Goal: Task Accomplishment & Management: Manage account settings

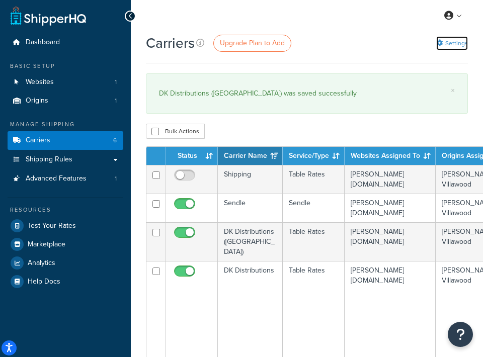
click at [450, 46] on link "Settings" at bounding box center [452, 43] width 32 height 14
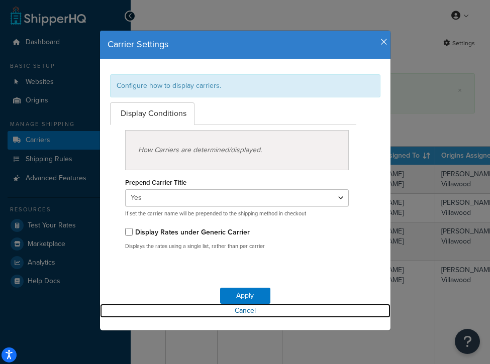
click at [238, 314] on link "Cancel" at bounding box center [245, 311] width 291 height 14
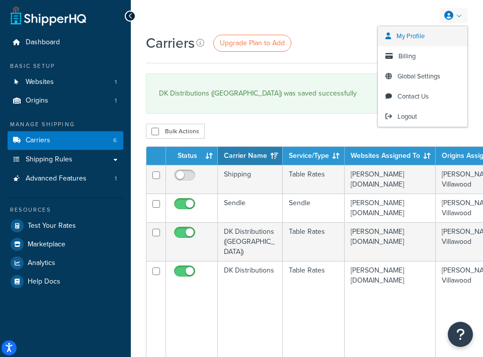
click at [419, 42] on link "My Profile" at bounding box center [421, 36] width 89 height 20
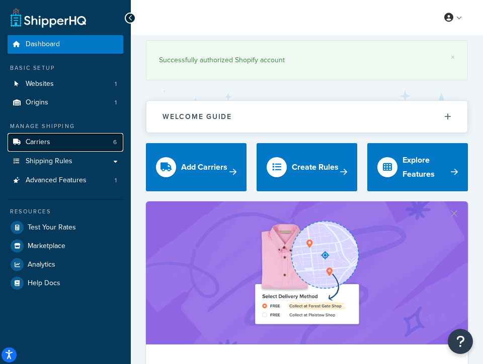
click at [50, 146] on link "Carriers 6" at bounding box center [66, 142] width 116 height 19
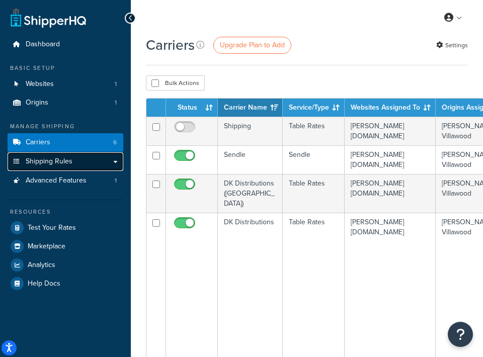
click at [67, 164] on span "Shipping Rules" at bounding box center [49, 161] width 47 height 9
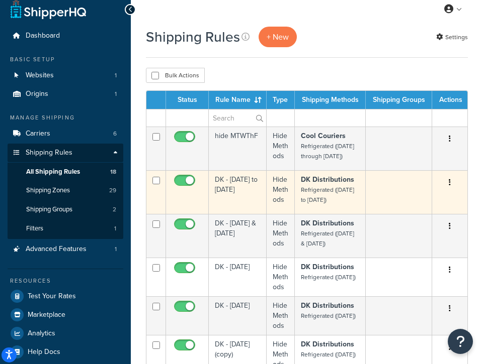
scroll to position [9, 0]
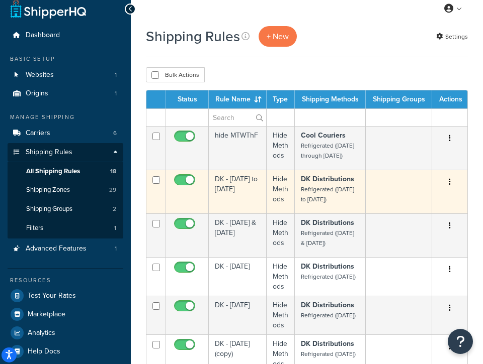
click at [233, 190] on td "DK - Monday to Friday" at bounding box center [238, 192] width 58 height 44
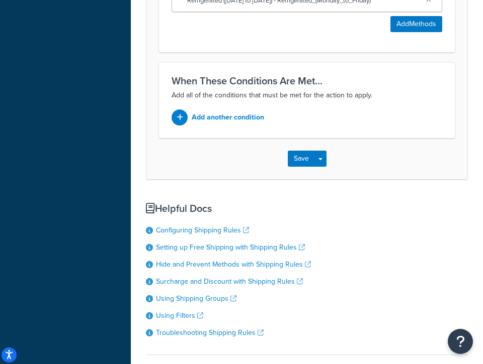
scroll to position [743, 0]
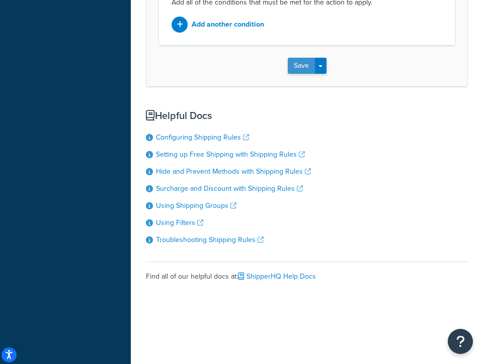
click at [307, 66] on button "Save" at bounding box center [301, 66] width 27 height 16
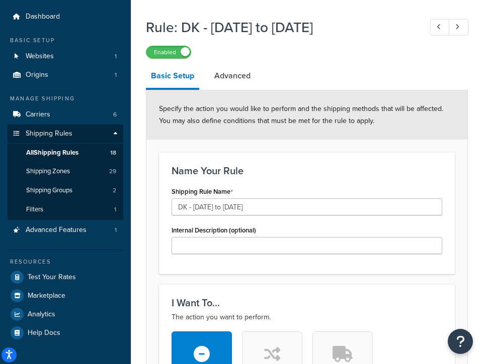
scroll to position [130, 0]
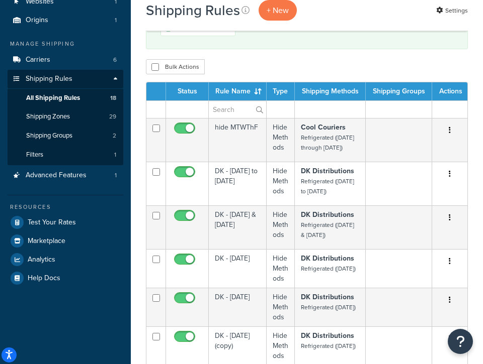
scroll to position [135, 0]
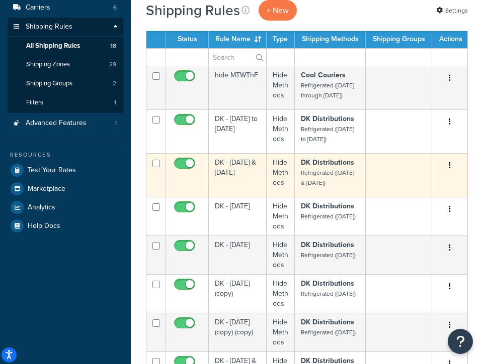
click at [240, 181] on td "DK - [DATE] & [DATE]" at bounding box center [238, 175] width 58 height 44
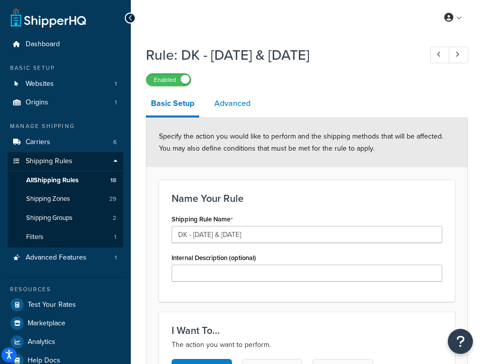
click at [242, 106] on link "Advanced" at bounding box center [232, 103] width 46 height 24
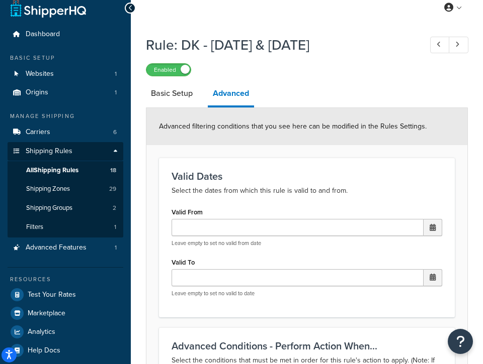
scroll to position [11, 0]
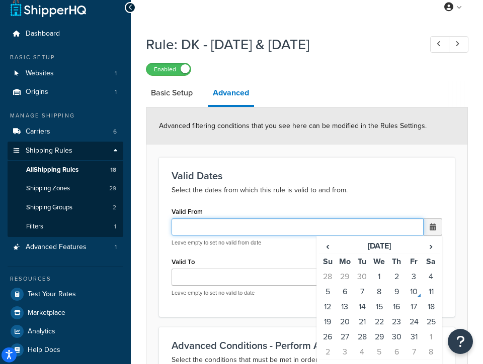
click at [309, 228] on input "Valid From" at bounding box center [297, 227] width 252 height 17
click at [310, 228] on input "Valid From" at bounding box center [297, 227] width 252 height 17
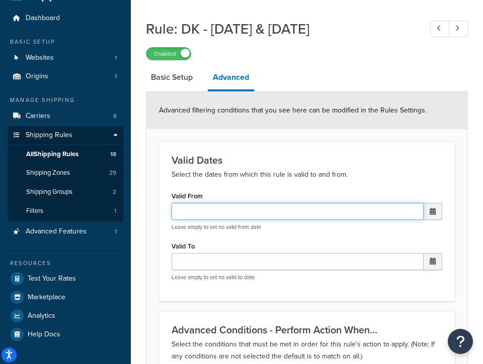
scroll to position [28, 0]
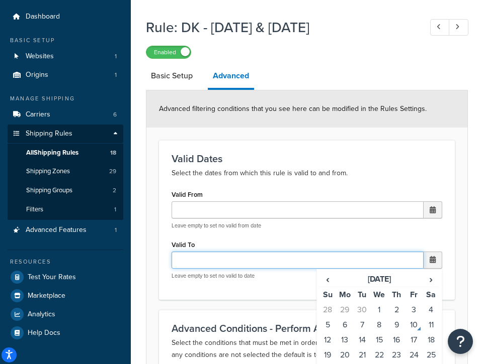
click at [256, 262] on input "Valid To" at bounding box center [297, 260] width 252 height 17
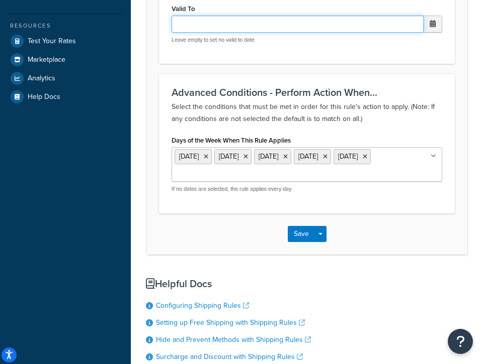
scroll to position [384, 0]
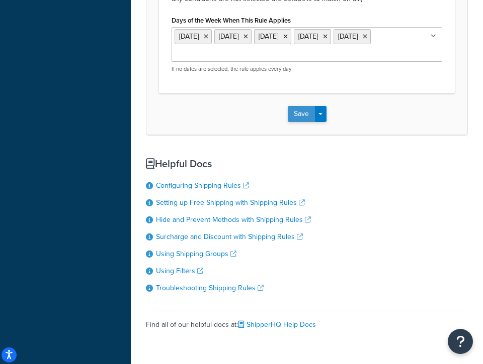
click at [295, 110] on button "Save" at bounding box center [301, 114] width 27 height 16
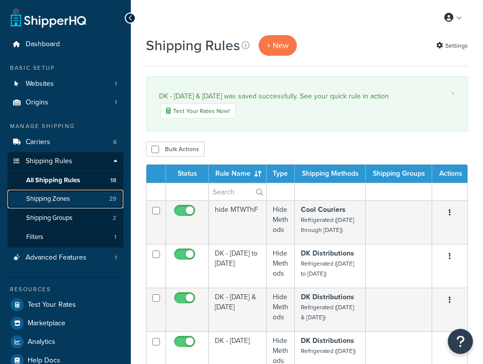
click at [54, 199] on span "Shipping Zones" at bounding box center [48, 199] width 44 height 9
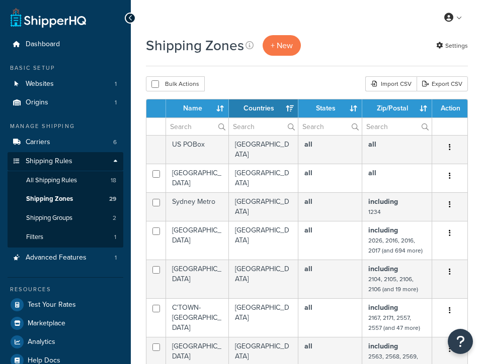
select select "15"
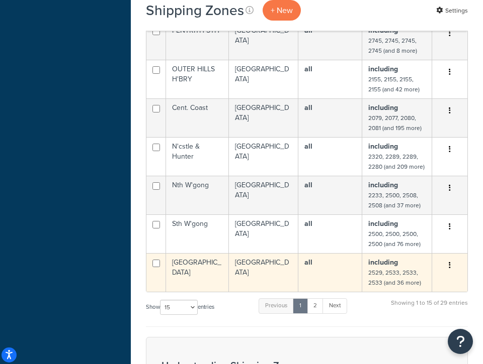
scroll to position [399, 0]
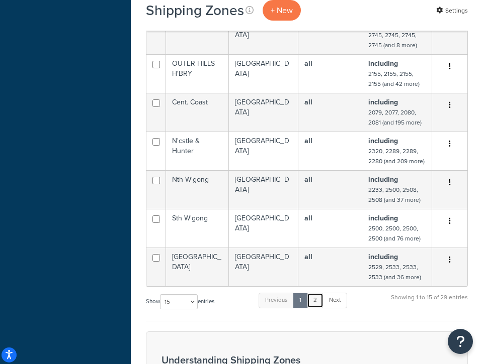
click at [317, 296] on link "2" at bounding box center [315, 300] width 17 height 15
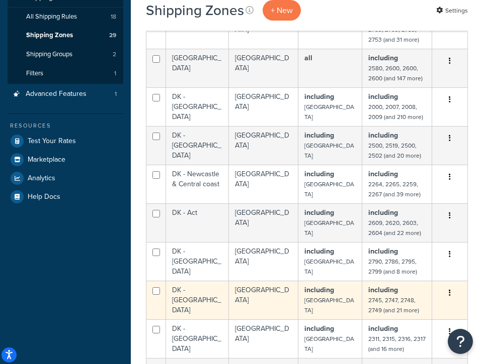
scroll to position [163, 0]
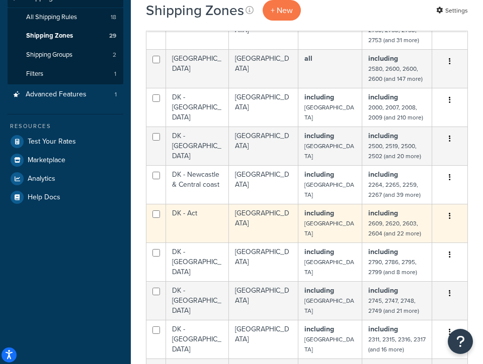
click at [204, 218] on td "DK - Act" at bounding box center [197, 223] width 63 height 39
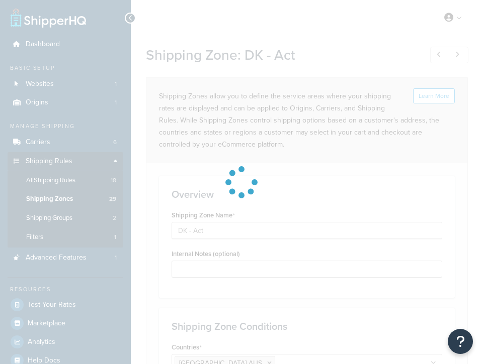
select select "including"
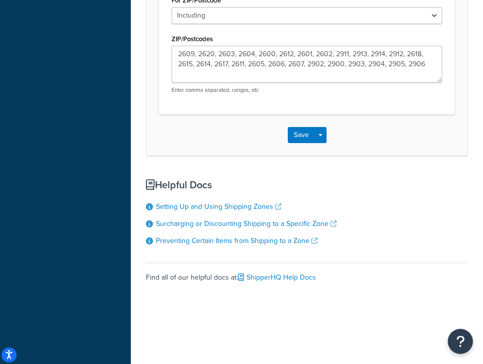
scroll to position [508, 0]
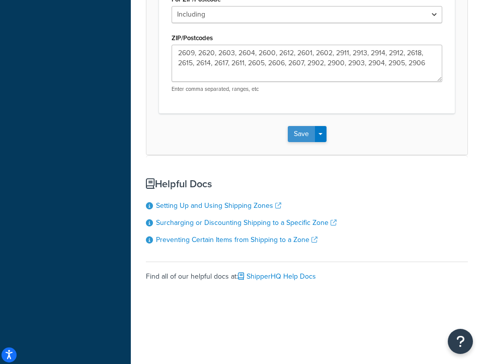
click at [300, 138] on button "Save" at bounding box center [301, 134] width 27 height 16
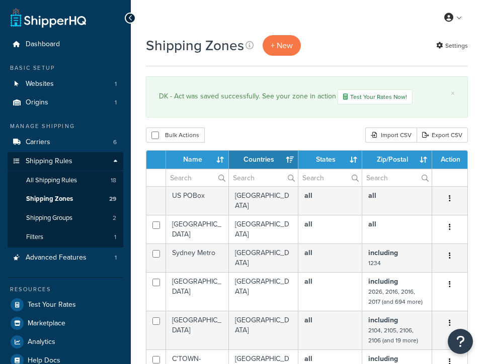
select select "15"
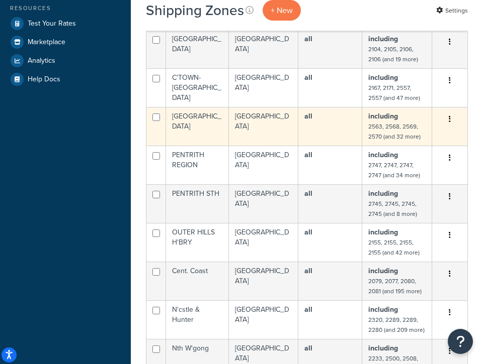
scroll to position [103, 0]
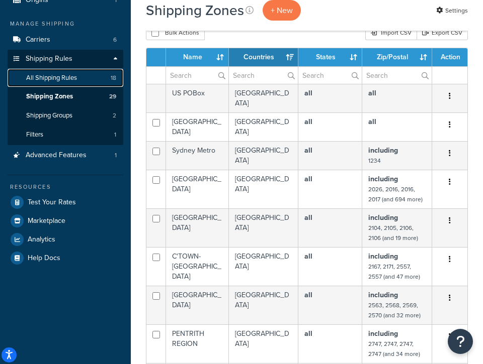
click at [68, 80] on span "All Shipping Rules" at bounding box center [51, 78] width 51 height 9
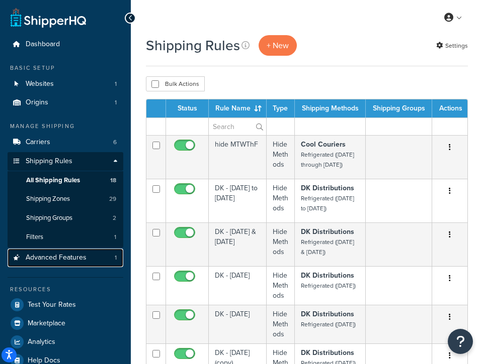
click at [78, 258] on span "Advanced Features" at bounding box center [56, 258] width 61 height 9
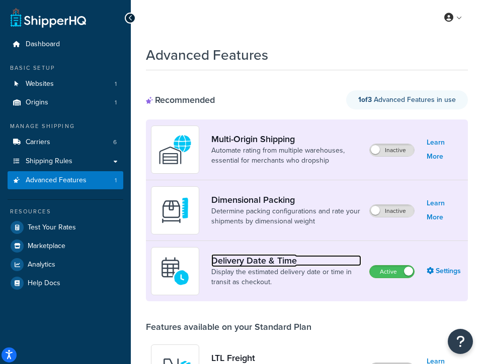
click at [247, 260] on link "Delivery Date & Time" at bounding box center [286, 260] width 150 height 11
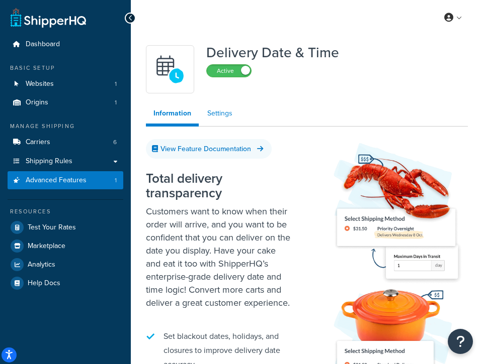
click at [218, 115] on link "Settings" at bounding box center [220, 114] width 40 height 20
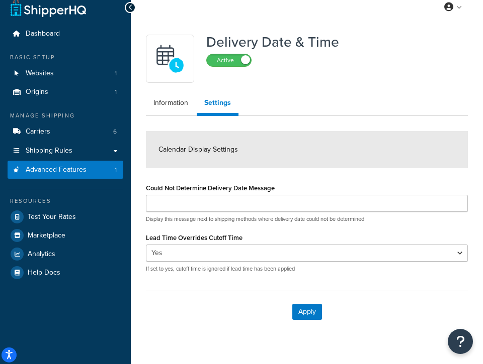
scroll to position [29, 0]
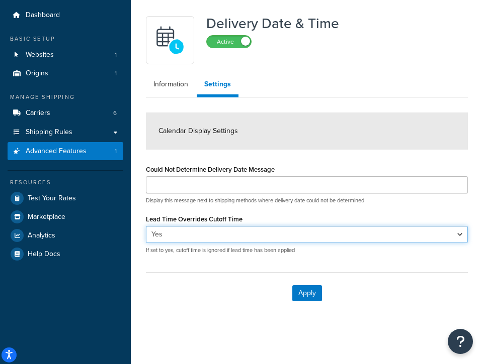
click at [233, 235] on select "Yes No" at bounding box center [307, 234] width 322 height 17
click at [146, 226] on select "Yes No" at bounding box center [307, 234] width 322 height 17
click at [232, 234] on select "Yes No" at bounding box center [307, 234] width 322 height 17
click at [146, 226] on select "Yes No" at bounding box center [307, 234] width 322 height 17
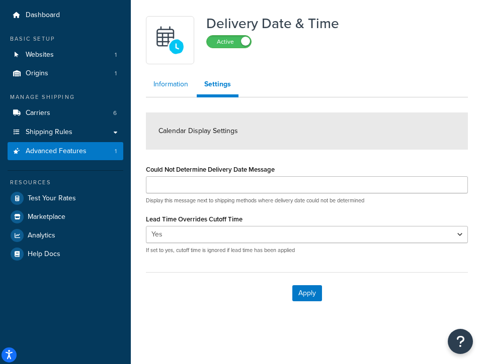
click at [177, 89] on link "Information" at bounding box center [171, 84] width 50 height 20
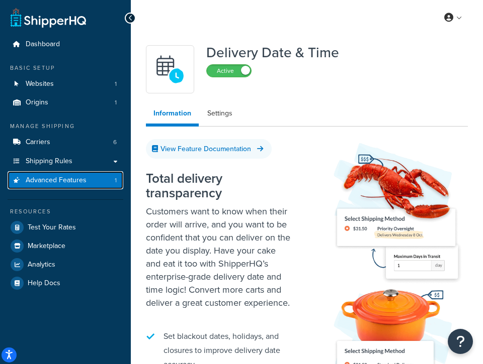
click at [49, 184] on span "Advanced Features" at bounding box center [56, 180] width 61 height 9
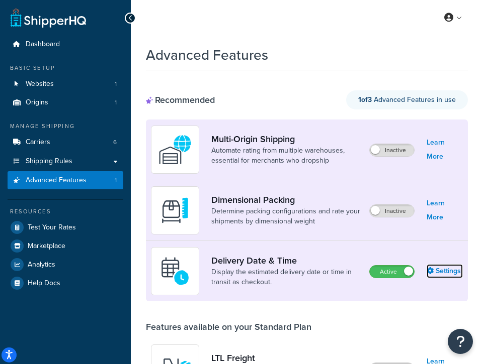
click at [441, 269] on link "Settings" at bounding box center [444, 271] width 36 height 14
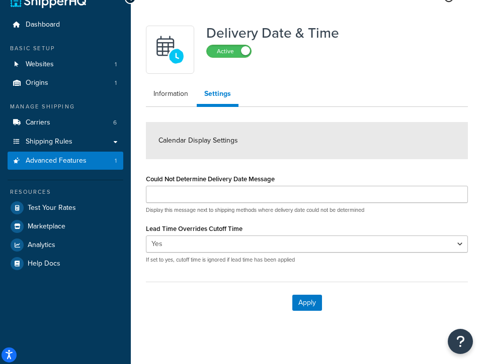
scroll to position [29, 0]
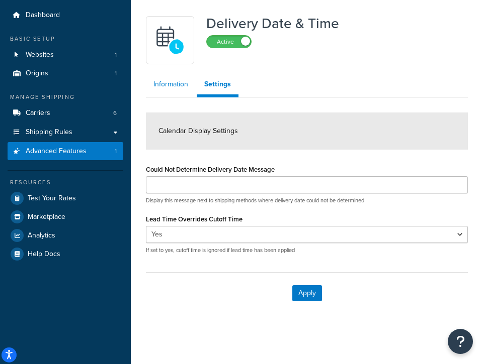
click at [169, 82] on link "Information" at bounding box center [171, 84] width 50 height 20
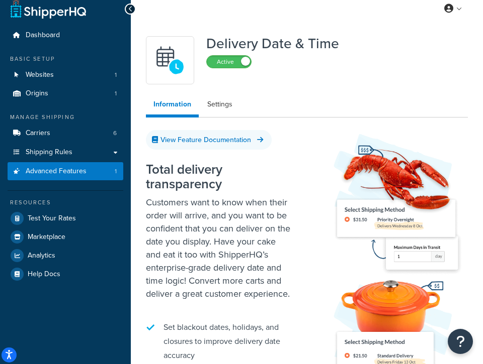
scroll to position [21, 0]
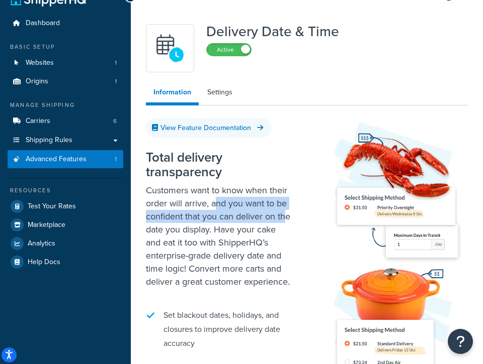
drag, startPoint x: 215, startPoint y: 206, endPoint x: 285, endPoint y: 217, distance: 71.2
click at [285, 217] on p "Customers want to know when their order will arrive, and you want to be confide…" at bounding box center [219, 236] width 146 height 105
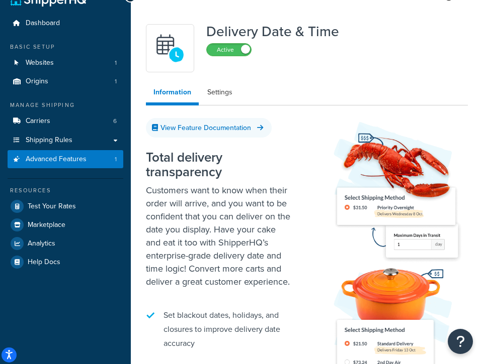
click at [253, 248] on p "Customers want to know when their order will arrive, and you want to be confide…" at bounding box center [219, 236] width 146 height 105
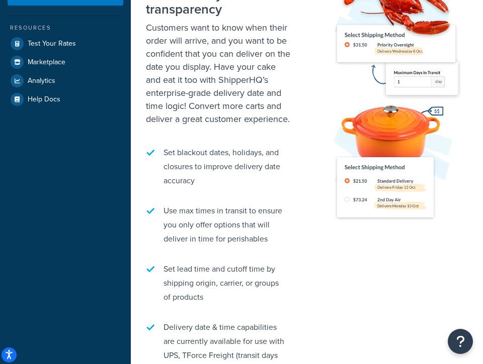
scroll to position [187, 0]
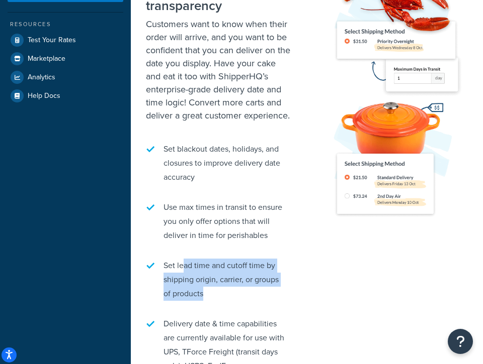
drag, startPoint x: 184, startPoint y: 268, endPoint x: 257, endPoint y: 293, distance: 76.6
click at [257, 293] on li "Set lead time and cutoff time by shipping origin, carrier, or groups of products" at bounding box center [219, 280] width 146 height 52
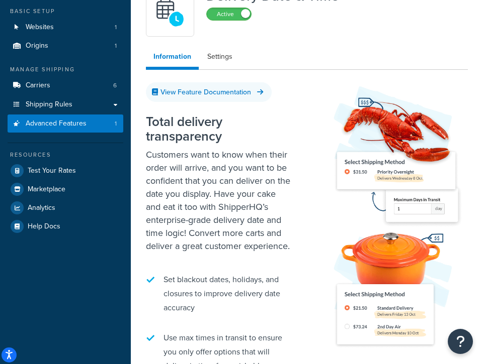
scroll to position [0, 0]
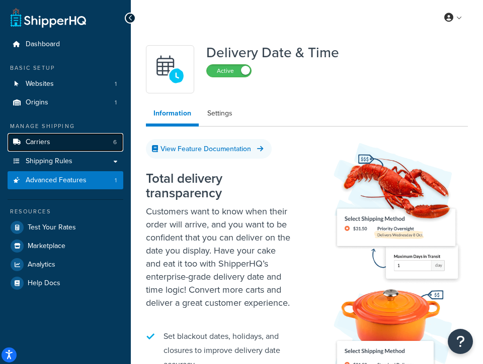
click at [63, 143] on link "Carriers 6" at bounding box center [66, 142] width 116 height 19
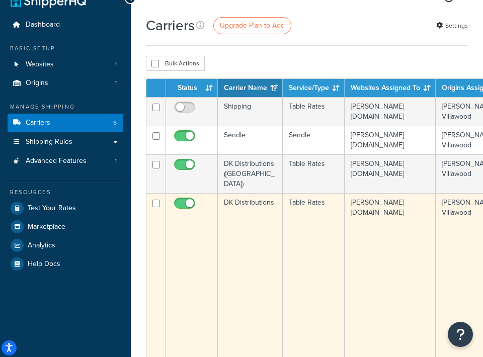
scroll to position [38, 0]
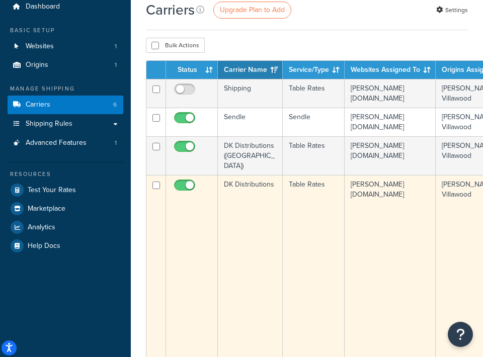
click at [246, 178] on td "DK Distributions" at bounding box center [250, 330] width 65 height 310
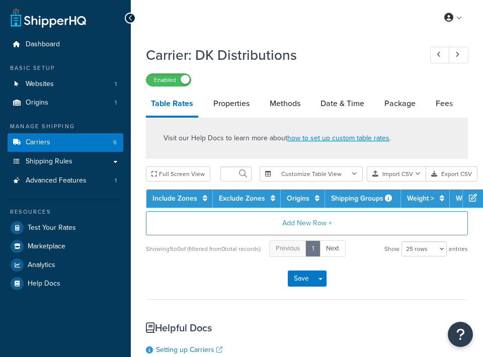
select select "25"
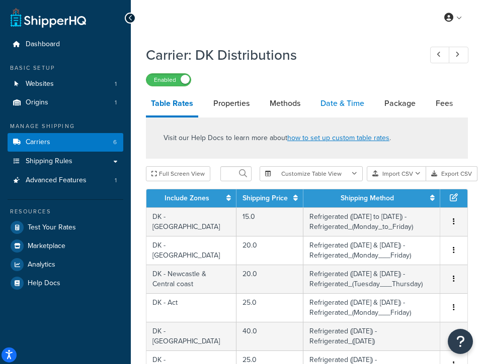
click at [344, 105] on link "Date & Time" at bounding box center [342, 103] width 54 height 24
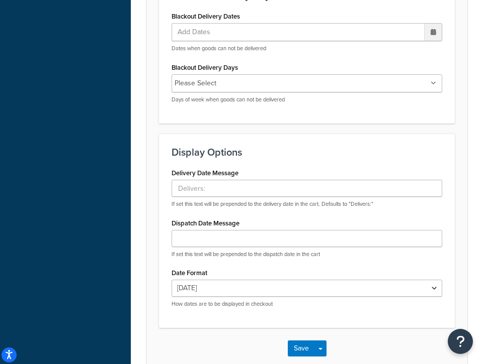
scroll to position [12, 0]
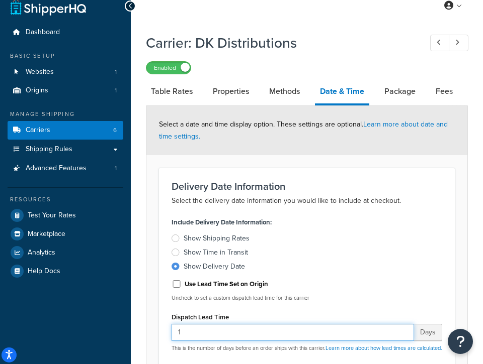
click at [203, 329] on input "1" at bounding box center [292, 332] width 242 height 17
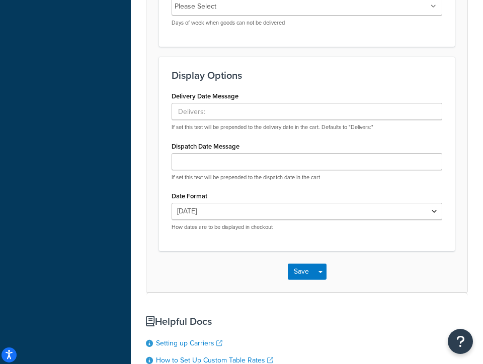
scroll to position [762, 0]
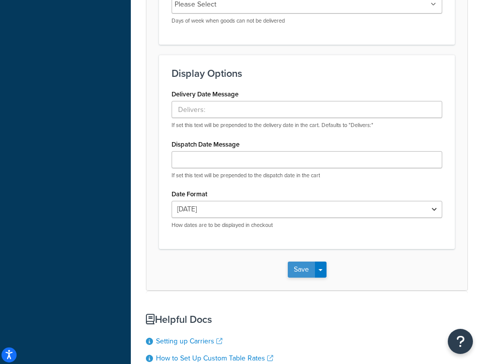
type input "2"
click at [289, 278] on button "Save" at bounding box center [301, 270] width 27 height 16
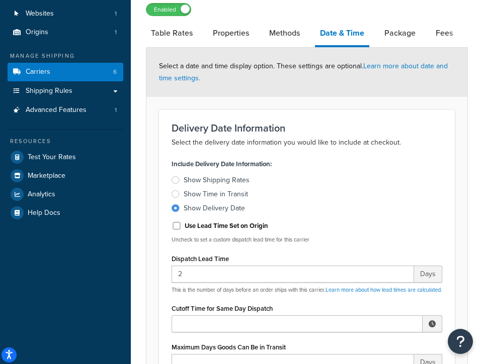
scroll to position [86, 0]
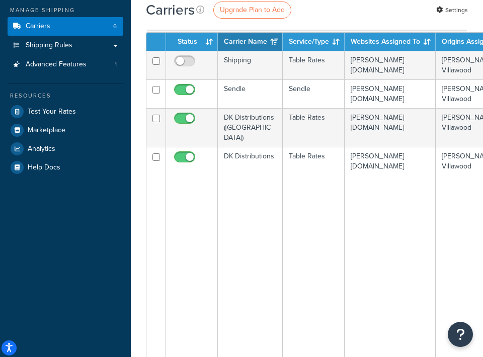
scroll to position [105, 0]
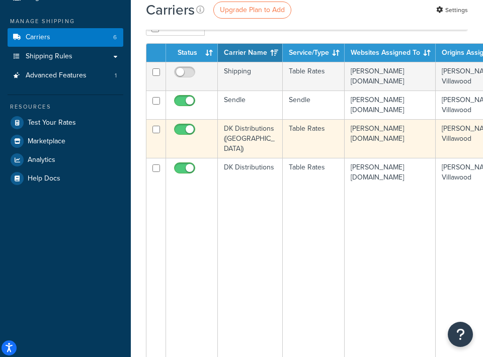
click at [257, 129] on td "DK Distributions (New England)" at bounding box center [250, 138] width 65 height 39
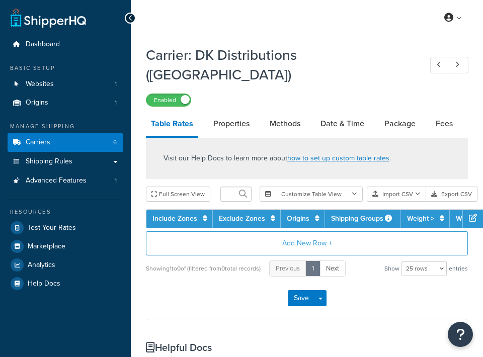
select select "25"
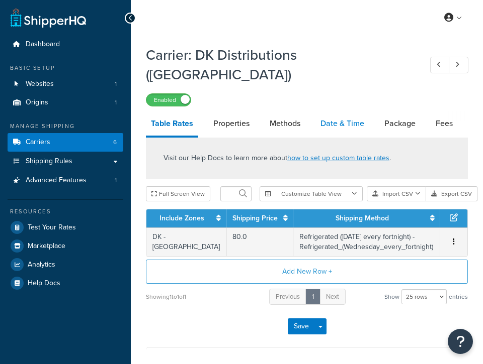
click at [351, 112] on link "Date & Time" at bounding box center [342, 124] width 54 height 24
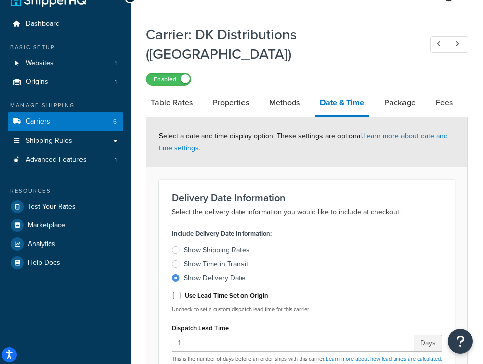
scroll to position [57, 0]
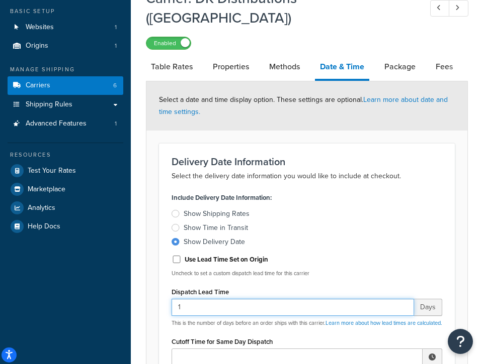
click at [270, 299] on input "1" at bounding box center [292, 307] width 242 height 17
type input "2"
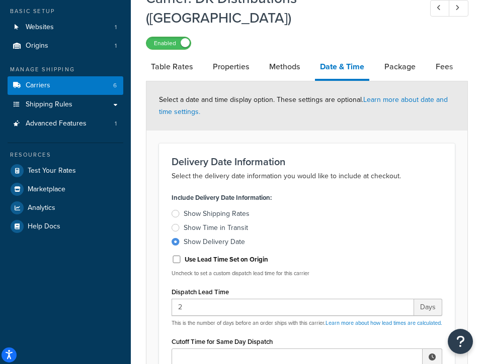
click at [374, 320] on p "This is the number of days before an order ships with this carrier. Learn more …" at bounding box center [306, 324] width 270 height 8
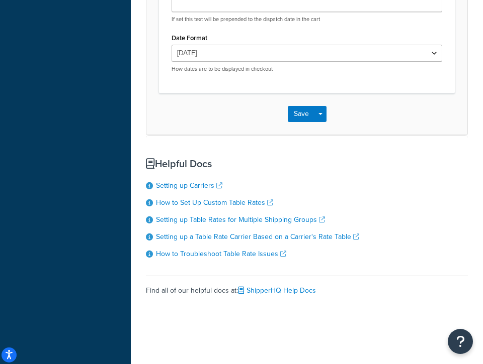
scroll to position [1016, 0]
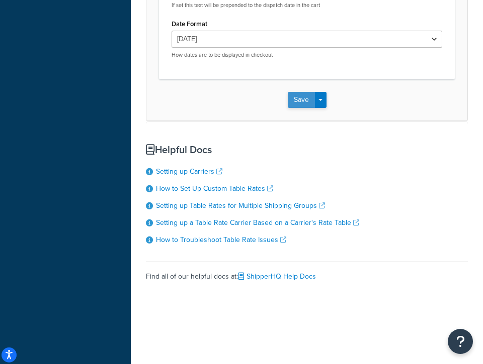
click at [302, 95] on button "Save" at bounding box center [301, 100] width 27 height 16
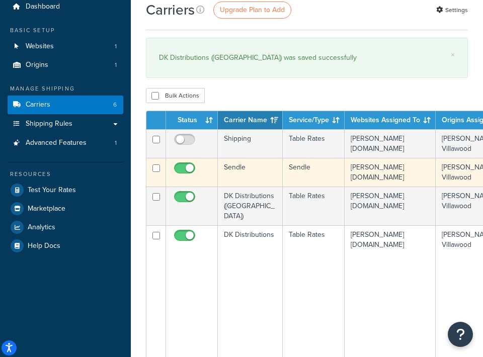
scroll to position [46, 0]
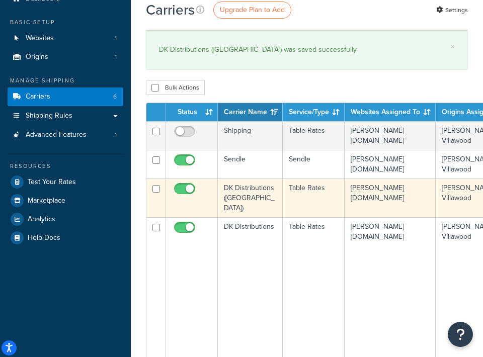
click at [262, 195] on td "DK Distributions (New England)" at bounding box center [250, 197] width 65 height 39
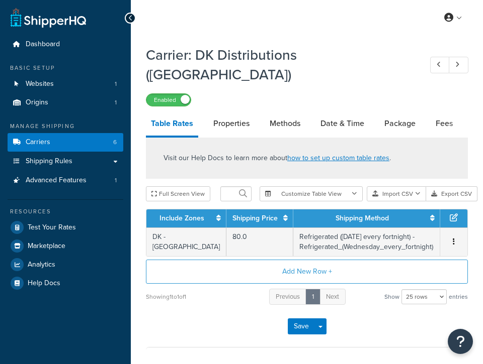
select select "25"
click at [351, 112] on link "Date & Time" at bounding box center [342, 124] width 54 height 24
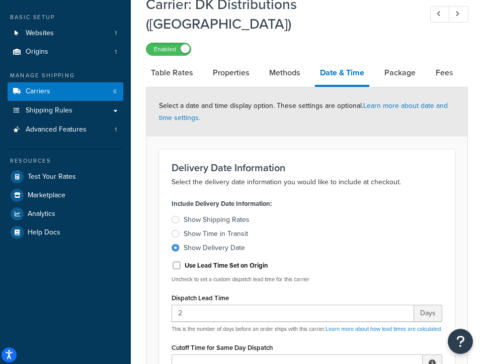
scroll to position [53, 0]
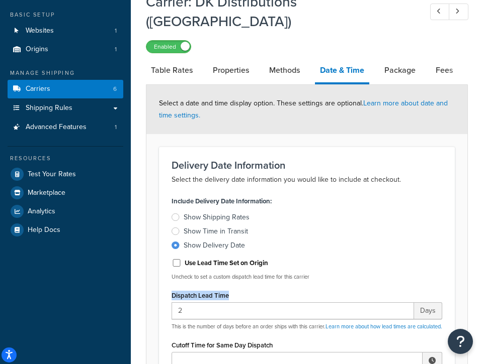
drag, startPoint x: 237, startPoint y: 278, endPoint x: 168, endPoint y: 278, distance: 68.4
click at [168, 278] on div "Include Delivery Date Information: Show Shipping Rates Show Time in Transit Sho…" at bounding box center [306, 307] width 285 height 226
copy label "Dispatch Lead Time"
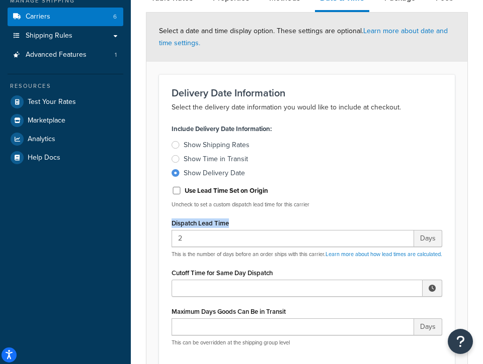
scroll to position [123, 0]
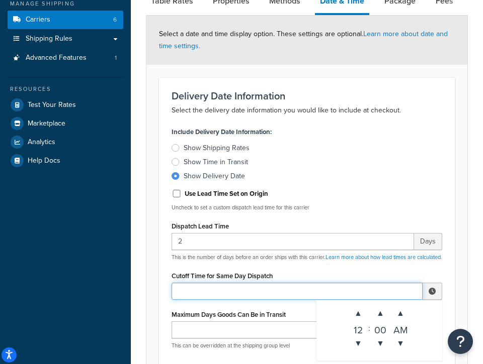
click at [295, 283] on input "Cutoff Time for Same Day Dispatch" at bounding box center [296, 291] width 251 height 17
click at [296, 283] on input "Cutoff Time for Same Day Dispatch" at bounding box center [296, 291] width 251 height 17
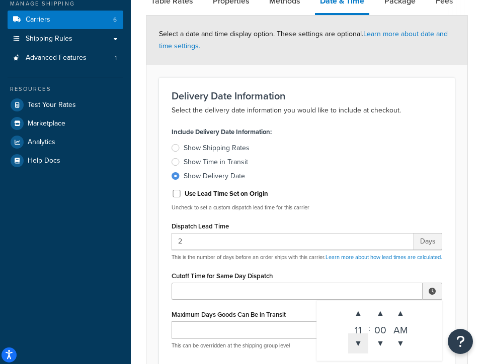
click at [364, 334] on span "▼" at bounding box center [358, 344] width 20 height 20
click at [363, 334] on span "▼" at bounding box center [358, 344] width 20 height 20
click at [400, 334] on span "▼" at bounding box center [400, 344] width 20 height 20
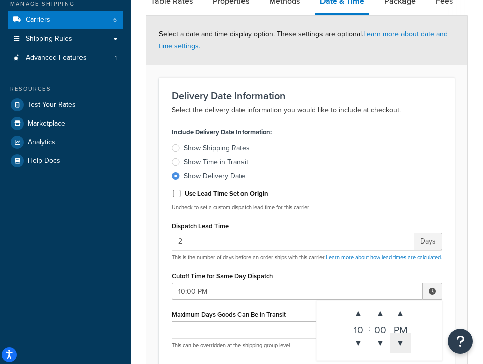
type input "10:00 AM"
click at [420, 269] on div "Cutoff Time for Same Day Dispatch 10:00 AM ▲ 10 ▼ : ▲ 00 ▼ ▲ AM ▼" at bounding box center [306, 284] width 270 height 31
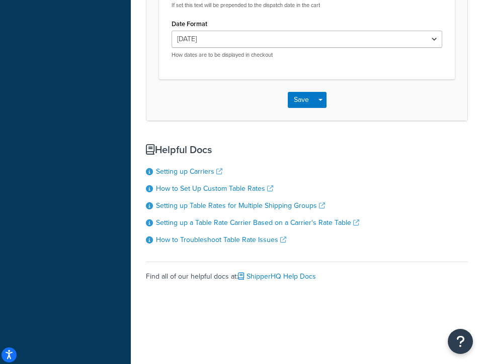
scroll to position [1016, 0]
click at [308, 101] on button "Save" at bounding box center [301, 100] width 27 height 16
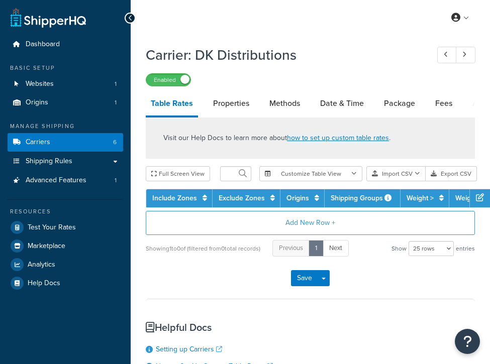
select select "25"
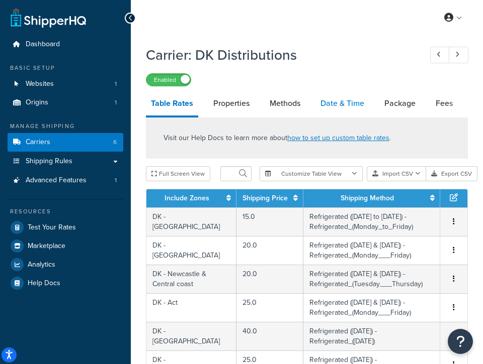
click at [344, 101] on link "Date & Time" at bounding box center [342, 103] width 54 height 24
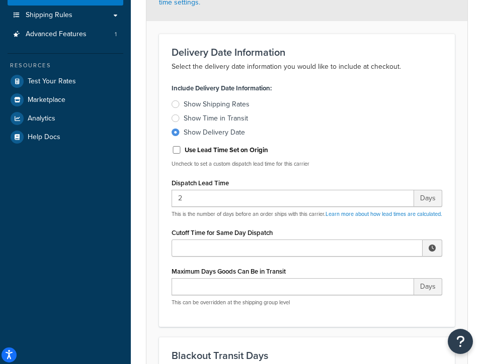
scroll to position [148, 0]
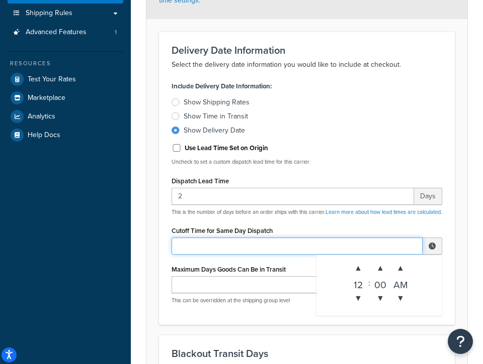
click at [239, 255] on input "Cutoff Time for Same Day Dispatch" at bounding box center [296, 246] width 251 height 17
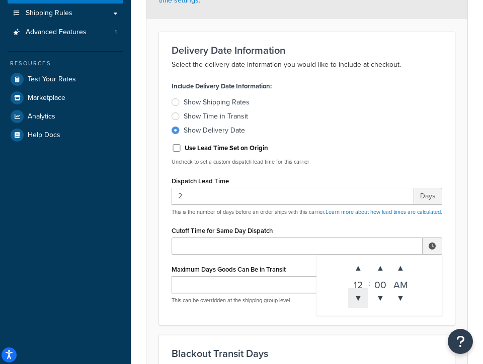
click at [364, 305] on span "▼" at bounding box center [358, 299] width 20 height 20
click at [406, 307] on span "▼" at bounding box center [400, 299] width 20 height 20
type input "10:00 AM"
click at [448, 220] on div "Include Delivery Date Information: Show Shipping Rates Show Time in Transit Sho…" at bounding box center [306, 192] width 285 height 226
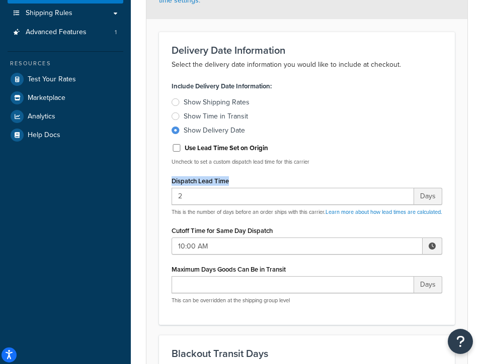
drag, startPoint x: 238, startPoint y: 182, endPoint x: 164, endPoint y: 181, distance: 74.4
click at [164, 181] on div "Include Delivery Date Information: Show Shipping Rates Show Time in Transit Sho…" at bounding box center [306, 192] width 285 height 226
copy label "Dispatch Lead Time"
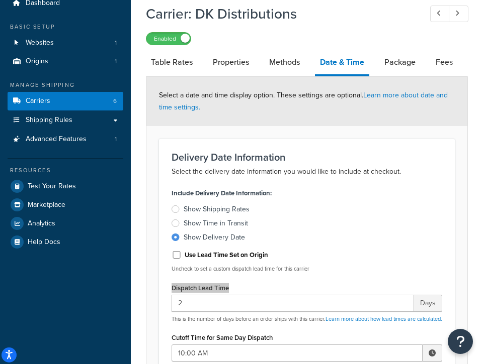
scroll to position [0, 0]
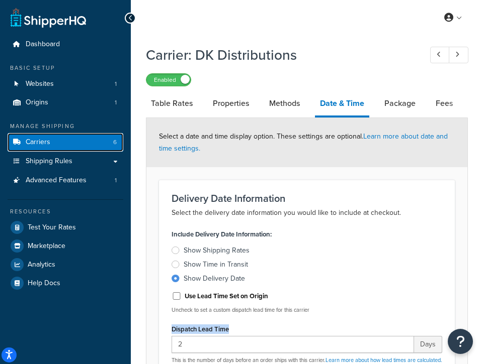
click at [42, 145] on span "Carriers" at bounding box center [38, 142] width 25 height 9
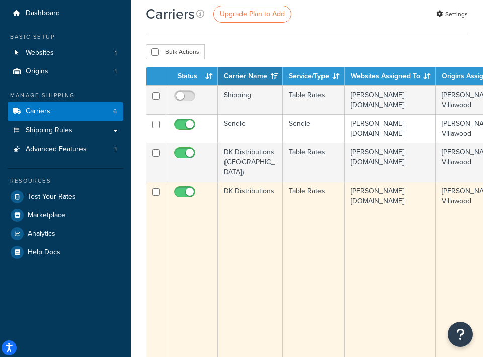
scroll to position [36, 0]
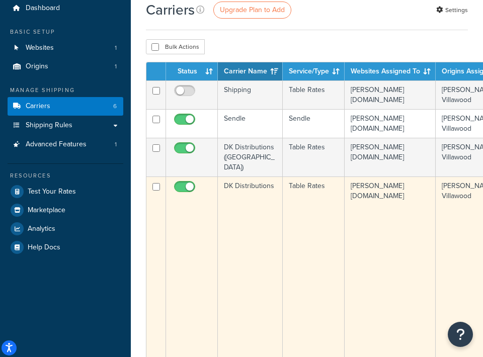
click at [271, 181] on td "DK Distributions" at bounding box center [250, 331] width 65 height 310
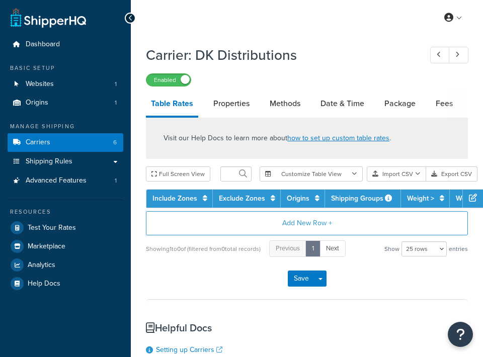
select select "25"
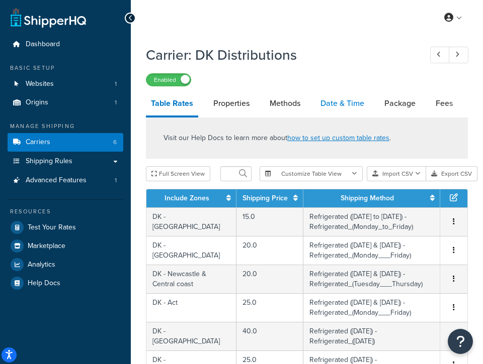
click at [344, 103] on link "Date & Time" at bounding box center [342, 103] width 54 height 24
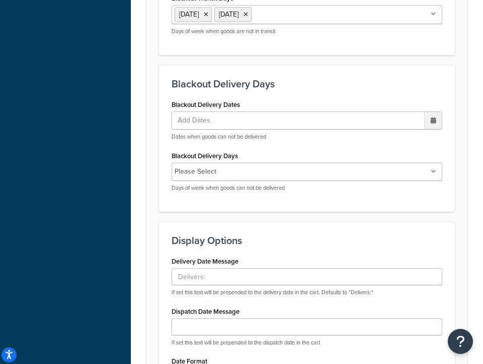
scroll to position [580, 0]
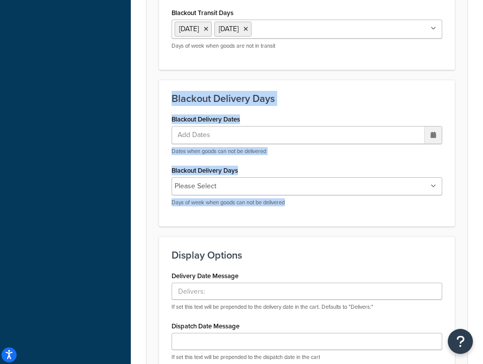
drag, startPoint x: 171, startPoint y: 122, endPoint x: 313, endPoint y: 233, distance: 180.0
click at [313, 227] on div "Blackout Delivery Days Blackout Delivery Dates Add Dates ‹ October 2025 › Su Mo…" at bounding box center [307, 153] width 296 height 147
copy div "Blackout Delivery Days Blackout Delivery Dates Add Dates ‹ October 2025 › Su Mo…"
click at [397, 135] on div "Blackout Delivery Days Blackout Delivery Dates Add Dates ‹ October 2025 › Su Mo…" at bounding box center [307, 153] width 296 height 147
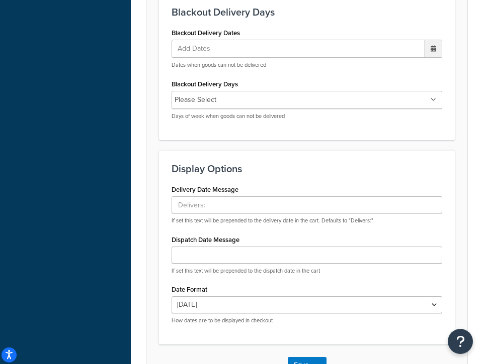
scroll to position [671, 0]
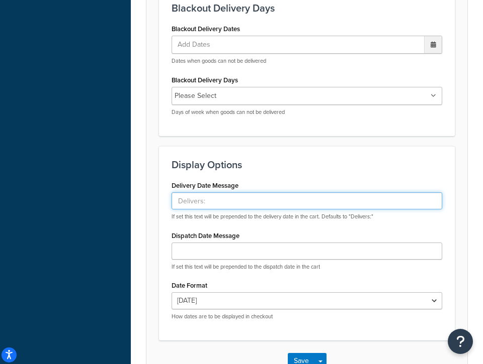
click at [320, 210] on input "Delivery Date Message" at bounding box center [306, 201] width 270 height 17
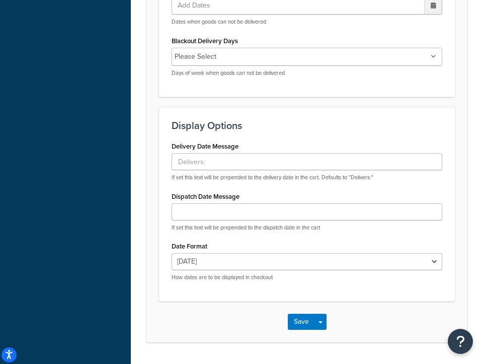
scroll to position [711, 0]
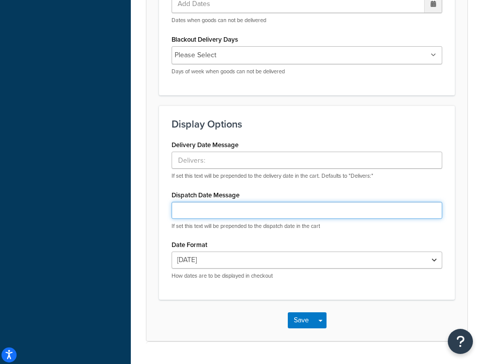
click at [196, 219] on input "Dispatch Date Message" at bounding box center [306, 210] width 270 height 17
type input "Please be aware that this is just an estimate"
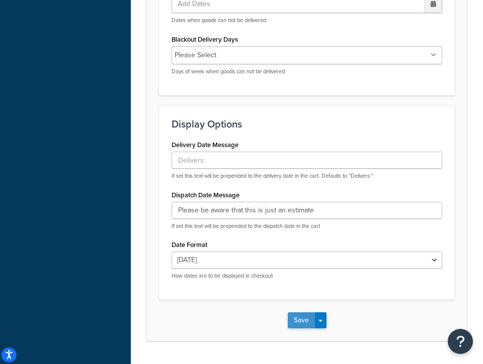
click at [296, 329] on button "Save" at bounding box center [301, 321] width 27 height 16
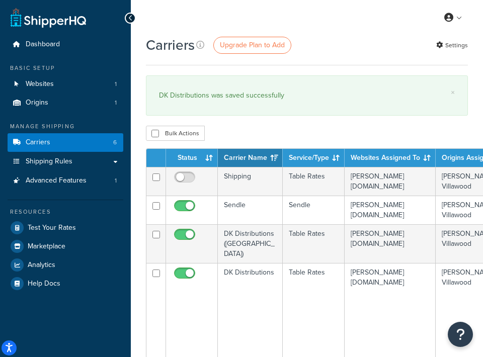
scroll to position [78, 0]
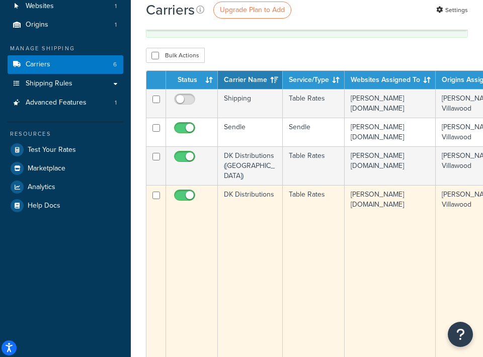
click at [247, 186] on td "DK Distributions" at bounding box center [250, 340] width 65 height 310
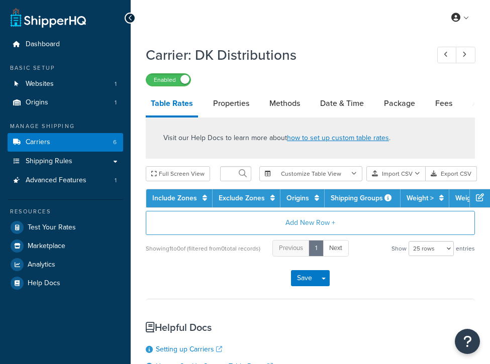
select select "25"
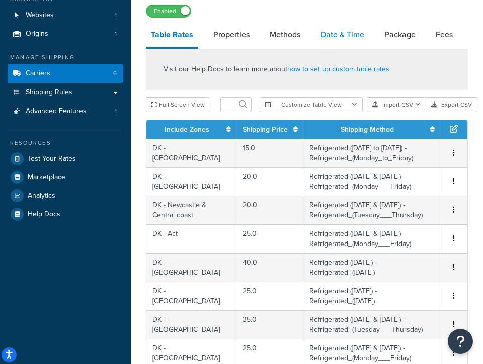
click at [349, 44] on link "Date & Time" at bounding box center [342, 35] width 54 height 24
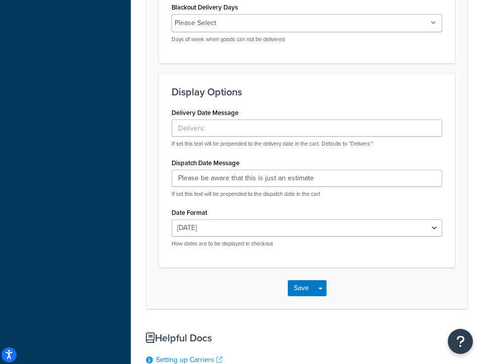
scroll to position [744, 0]
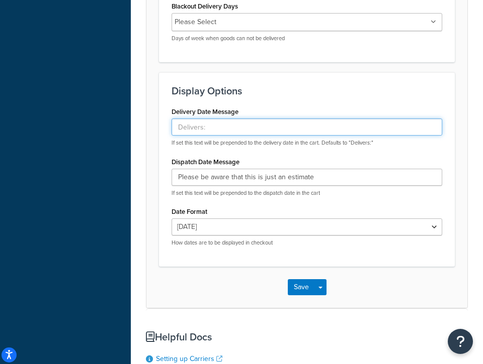
click at [178, 136] on input "Delivery Date Message" at bounding box center [306, 127] width 270 height 17
type input "Estimated Delivery:"
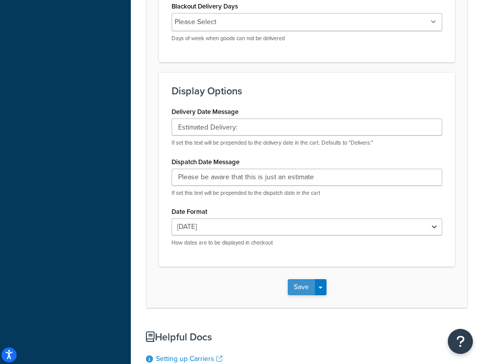
click at [302, 296] on button "Save" at bounding box center [301, 287] width 27 height 16
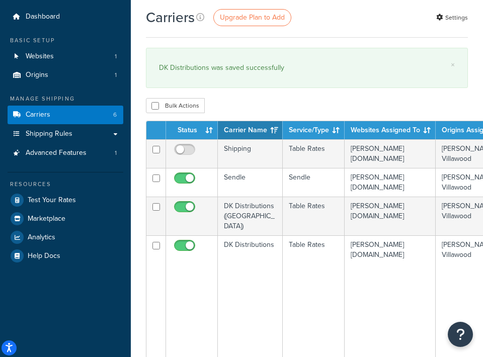
scroll to position [28, 0]
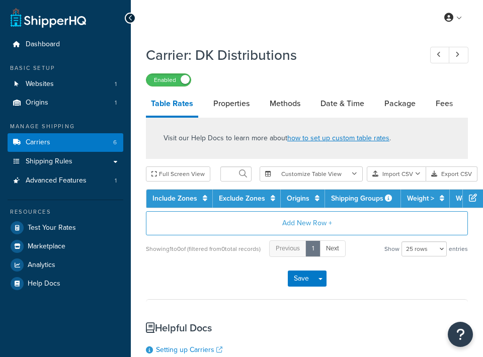
select select "25"
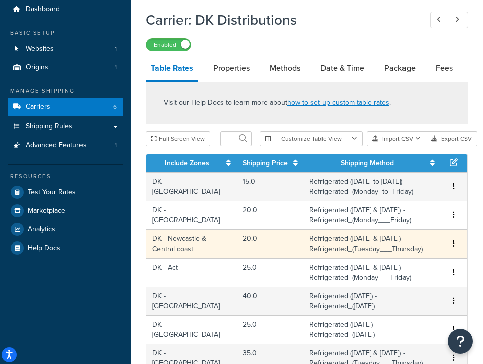
scroll to position [36, 0]
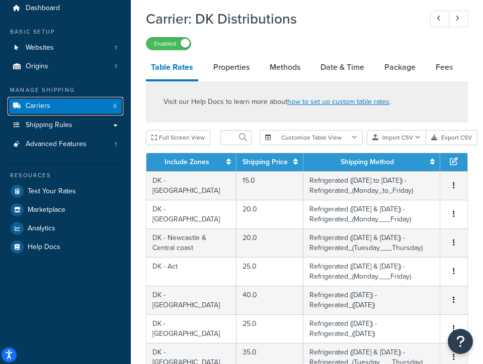
click at [92, 109] on link "Carriers 6" at bounding box center [66, 106] width 116 height 19
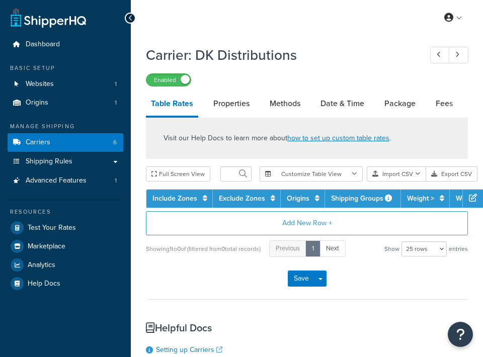
select select "25"
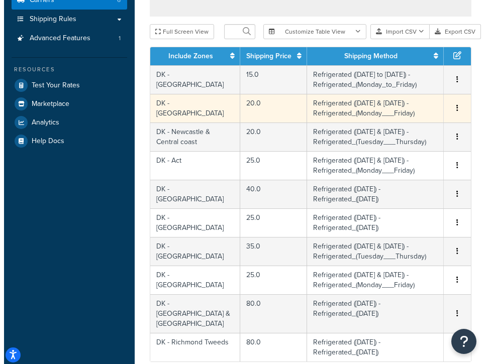
scroll to position [139, 0]
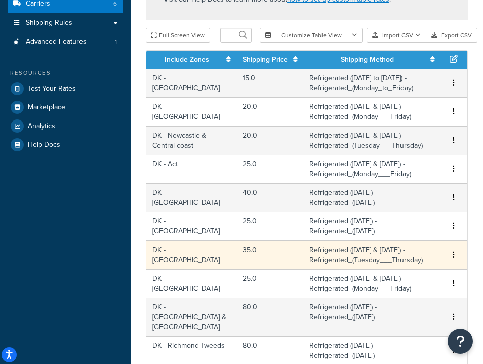
click at [194, 255] on td "DK - [GEOGRAPHIC_DATA]" at bounding box center [191, 255] width 90 height 29
select select "174147"
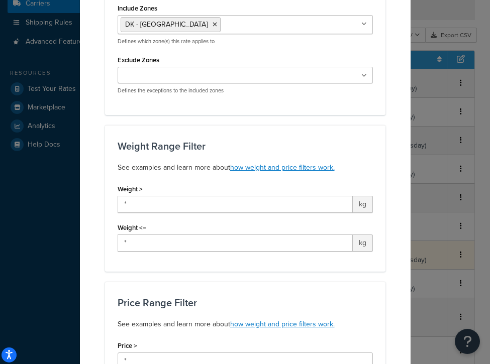
scroll to position [0, 0]
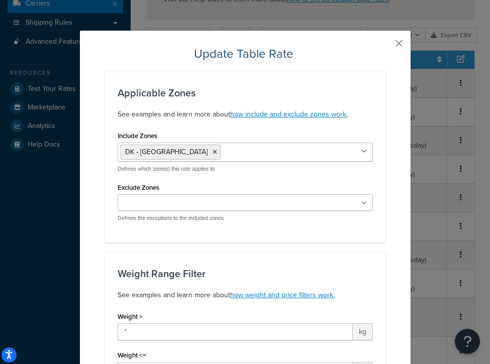
click at [386, 46] on button "button" at bounding box center [384, 47] width 3 height 3
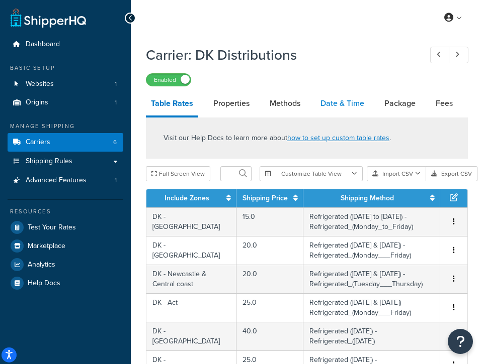
click at [356, 109] on link "Date & Time" at bounding box center [342, 103] width 54 height 24
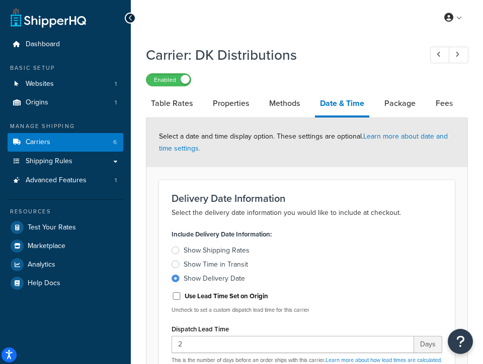
scroll to position [9, 0]
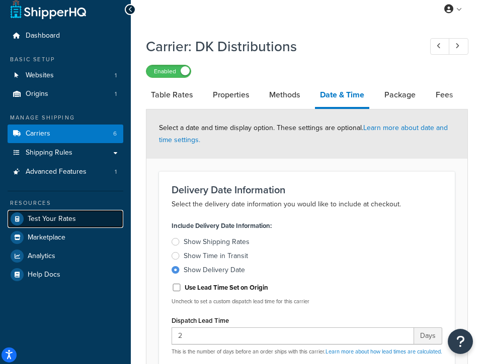
click at [51, 219] on span "Test Your Rates" at bounding box center [52, 219] width 48 height 9
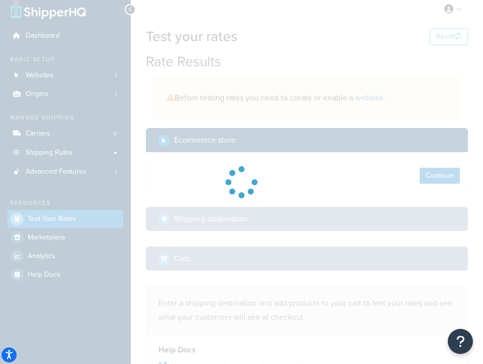
select select "TX"
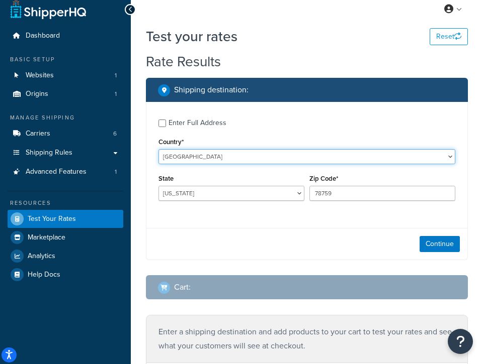
click at [206, 160] on select "United States United Kingdom Afghanistan Åland Islands Albania Algeria American…" at bounding box center [306, 156] width 297 height 15
select select "AU"
click at [158, 149] on select "United States United Kingdom Afghanistan Åland Islands Albania Algeria American…" at bounding box center [306, 156] width 297 height 15
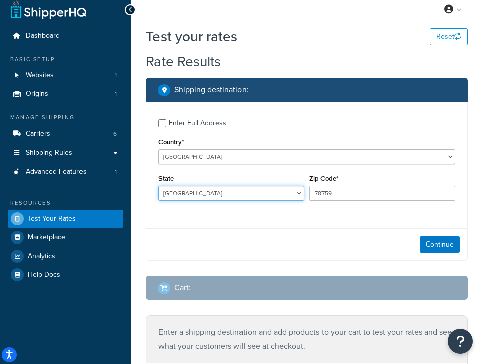
click at [251, 195] on select "Australian Capital Territory New South Wales Northern Territory Queensland Sout…" at bounding box center [231, 193] width 146 height 15
click at [158, 186] on select "Australian Capital Territory New South Wales Northern Territory Queensland Sout…" at bounding box center [231, 193] width 146 height 15
select select "ACT"
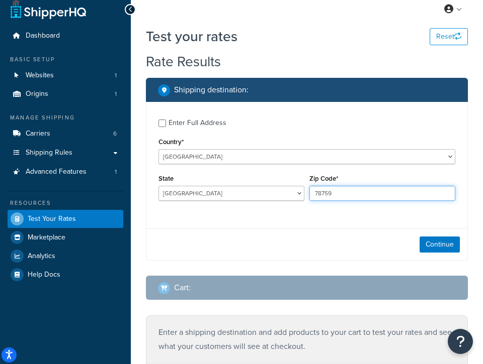
click at [341, 194] on input "78759" at bounding box center [382, 193] width 146 height 15
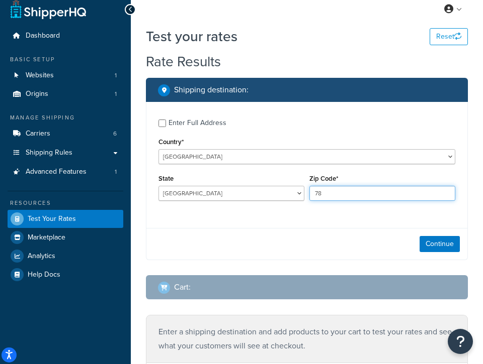
type input "7"
type input "2216"
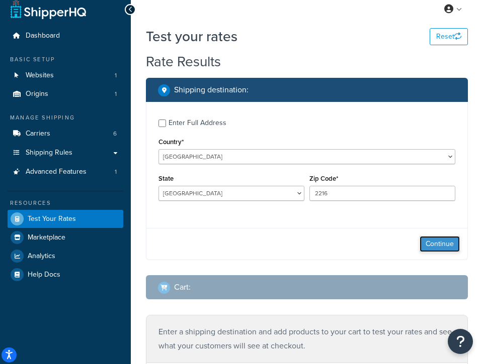
click at [433, 244] on button "Continue" at bounding box center [439, 244] width 40 height 16
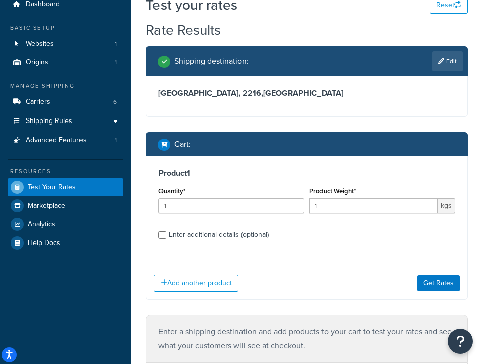
scroll to position [44, 0]
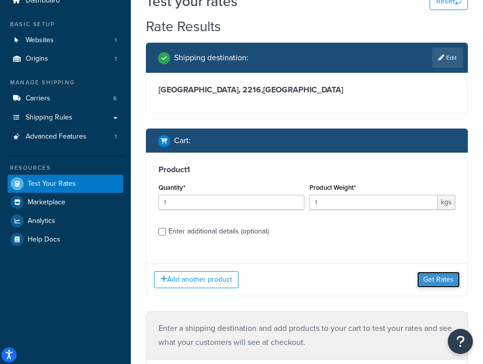
click at [430, 285] on button "Get Rates" at bounding box center [438, 280] width 43 height 16
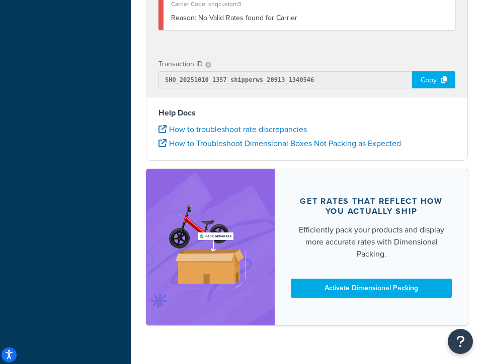
scroll to position [0, 0]
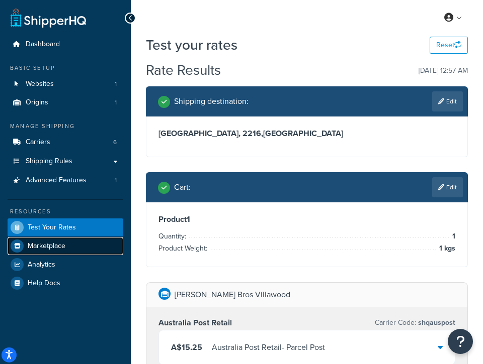
click at [60, 249] on span "Marketplace" at bounding box center [47, 246] width 38 height 9
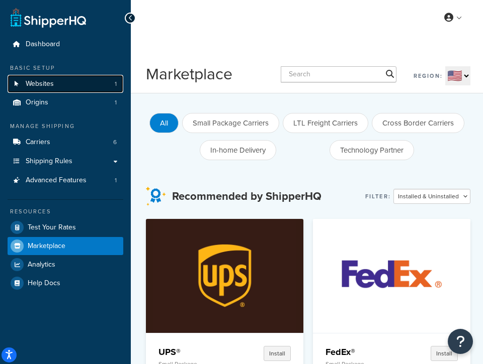
click at [65, 89] on link "Websites 1" at bounding box center [66, 84] width 116 height 19
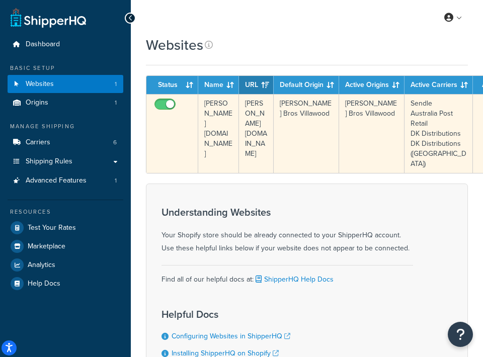
click at [210, 129] on td "[PERSON_NAME][DOMAIN_NAME]" at bounding box center [218, 133] width 41 height 79
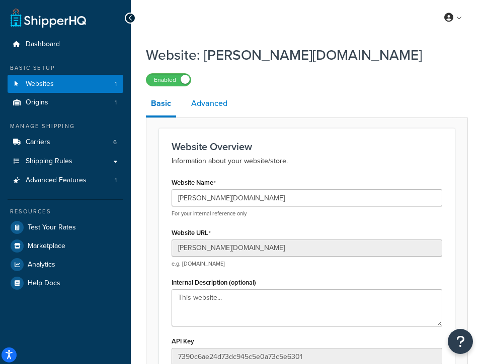
click at [205, 106] on link "Advanced" at bounding box center [209, 103] width 46 height 24
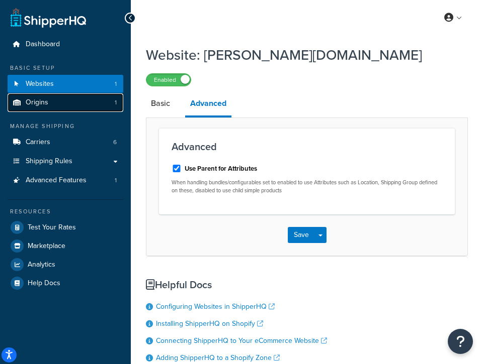
click at [54, 104] on link "Origins 1" at bounding box center [66, 102] width 116 height 19
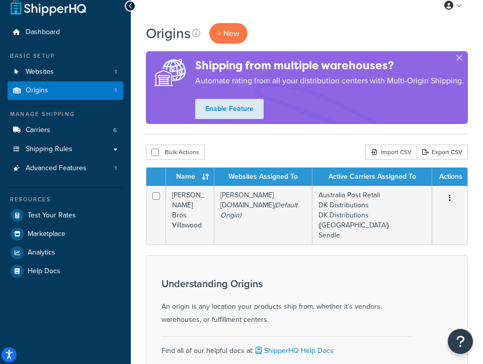
scroll to position [13, 0]
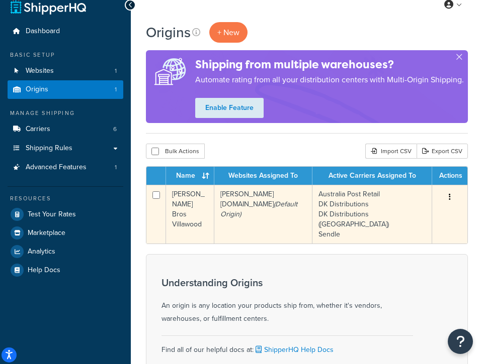
click at [194, 210] on td "[PERSON_NAME] Bros Villawood" at bounding box center [190, 214] width 48 height 59
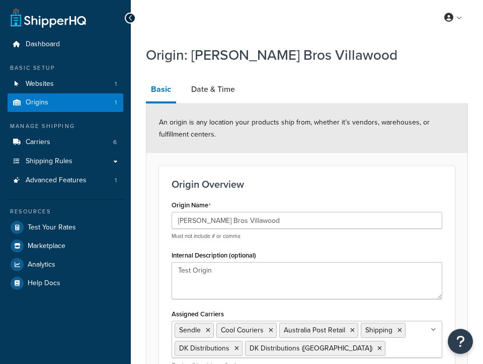
select select "1013"
select select "175"
click at [220, 89] on link "Date & Time" at bounding box center [213, 89] width 54 height 24
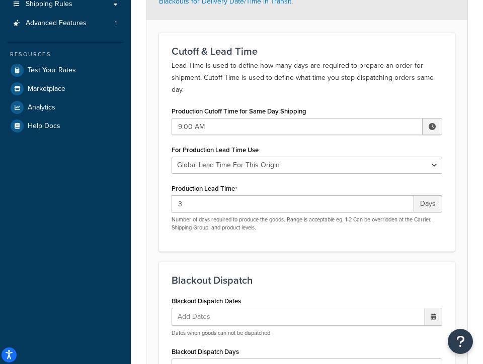
scroll to position [178, 0]
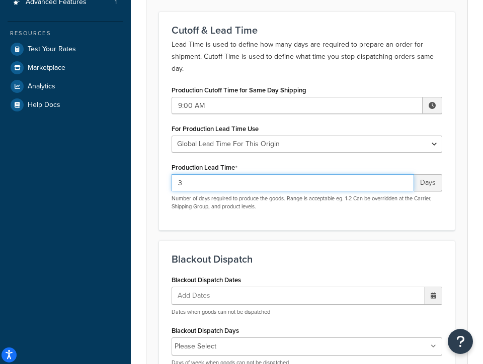
click at [216, 186] on input "3" at bounding box center [292, 182] width 242 height 17
type input "2"
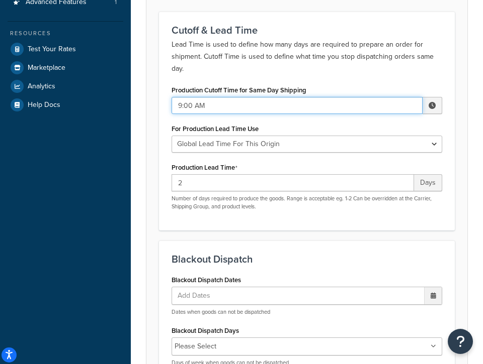
click at [227, 109] on input "9:00 AM" at bounding box center [296, 105] width 251 height 17
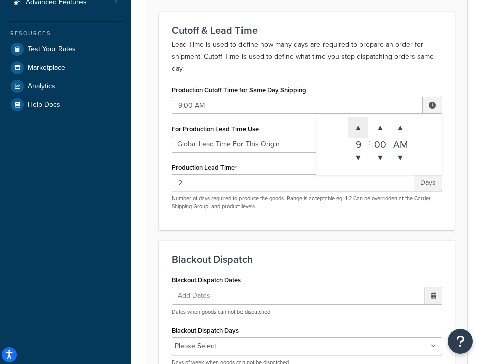
click at [359, 128] on span "▲" at bounding box center [358, 128] width 20 height 20
type input "10:00 AM"
click at [435, 211] on div "Production Cutoff Time for Same Day Shipping 10:00 AM ▲ 10 ▼ : ▲ 00 ▼ ▲ AM ▼ Fo…" at bounding box center [306, 150] width 285 height 135
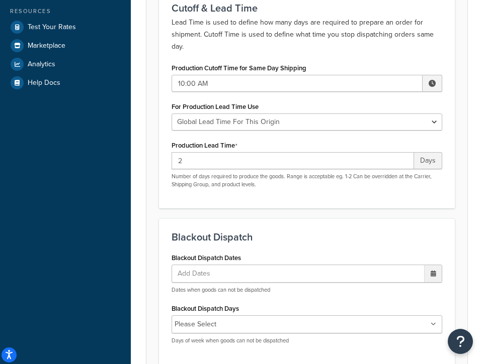
scroll to position [203, 0]
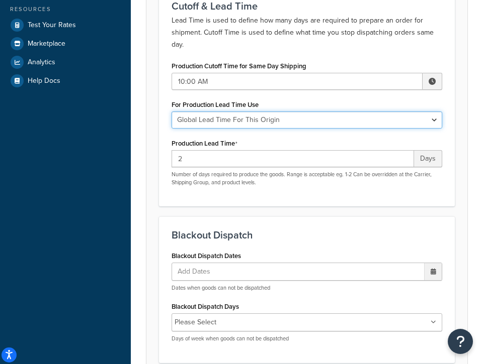
click at [250, 126] on select "Global Lead Time For This Origin Lead Time For Per Shipping Method Type" at bounding box center [306, 120] width 270 height 17
click at [171, 112] on select "Global Lead Time For This Origin Lead Time For Per Shipping Method Type" at bounding box center [306, 120] width 270 height 17
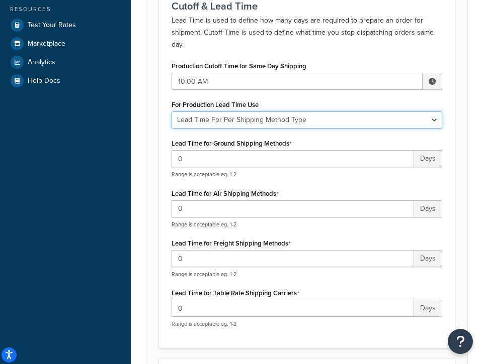
click at [331, 120] on select "Global Lead Time For This Origin Lead Time For Per Shipping Method Type" at bounding box center [306, 120] width 270 height 17
select select "ORIGIN_GLOBAL"
click at [171, 112] on select "Global Lead Time For This Origin Lead Time For Per Shipping Method Type" at bounding box center [306, 120] width 270 height 17
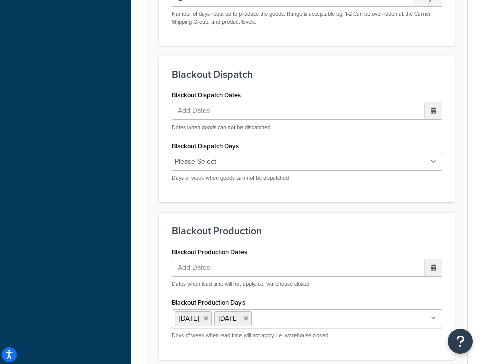
scroll to position [364, 0]
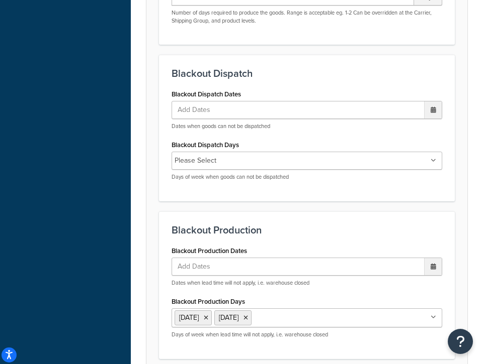
click at [362, 163] on ul "Please Select" at bounding box center [306, 161] width 270 height 18
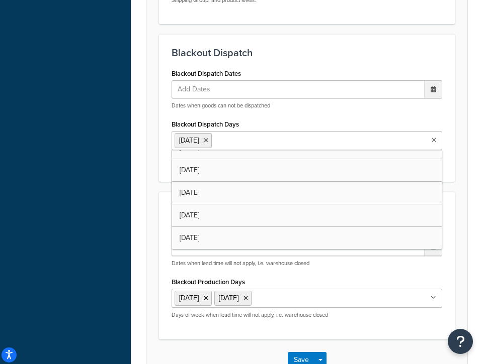
scroll to position [36, 0]
click at [374, 128] on div "Blackout Dispatch Days [DATE] [DATE] [DATE] [DATE] [DATE] [DATE] [DATE] Days of…" at bounding box center [306, 139] width 270 height 44
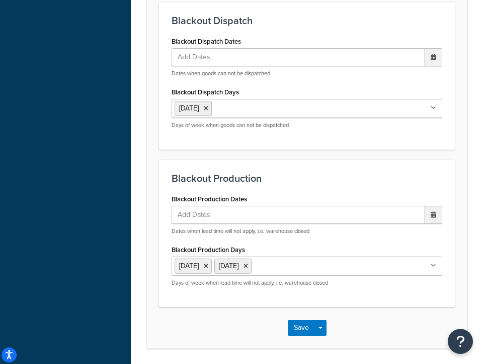
scroll to position [404, 0]
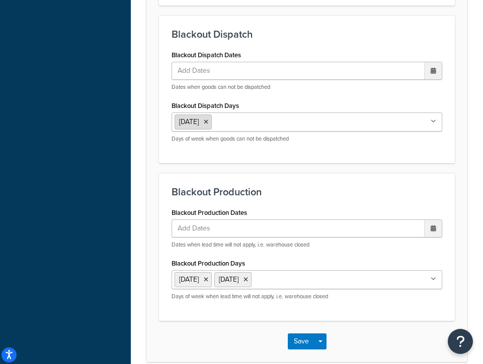
click at [208, 121] on icon at bounding box center [206, 122] width 5 height 6
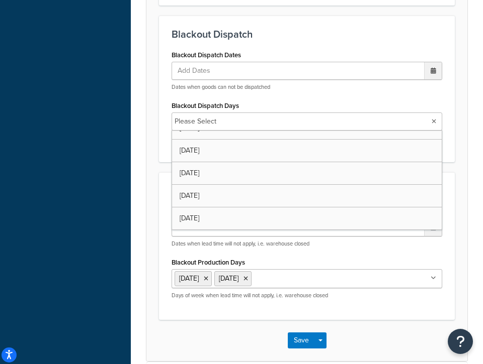
click at [326, 105] on div "Blackout Dispatch Days Please Select [DATE] [DATE] [DATE] [DATE] [DATE] [DATE] …" at bounding box center [306, 120] width 270 height 43
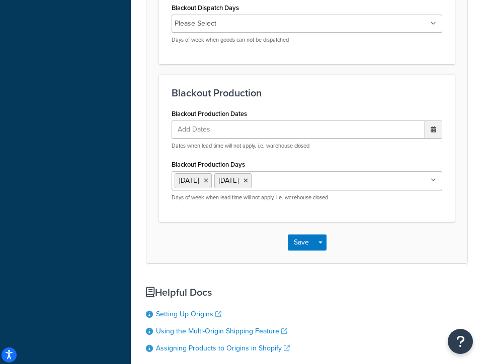
scroll to position [503, 0]
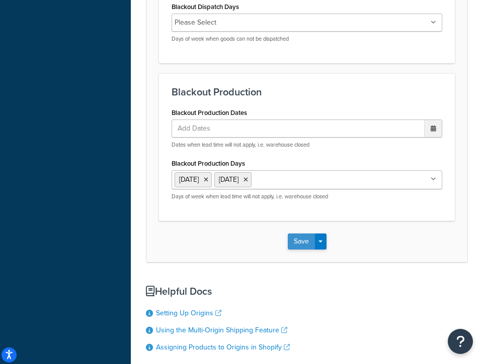
click at [305, 247] on button "Save" at bounding box center [301, 242] width 27 height 16
